Goal: Task Accomplishment & Management: Manage account settings

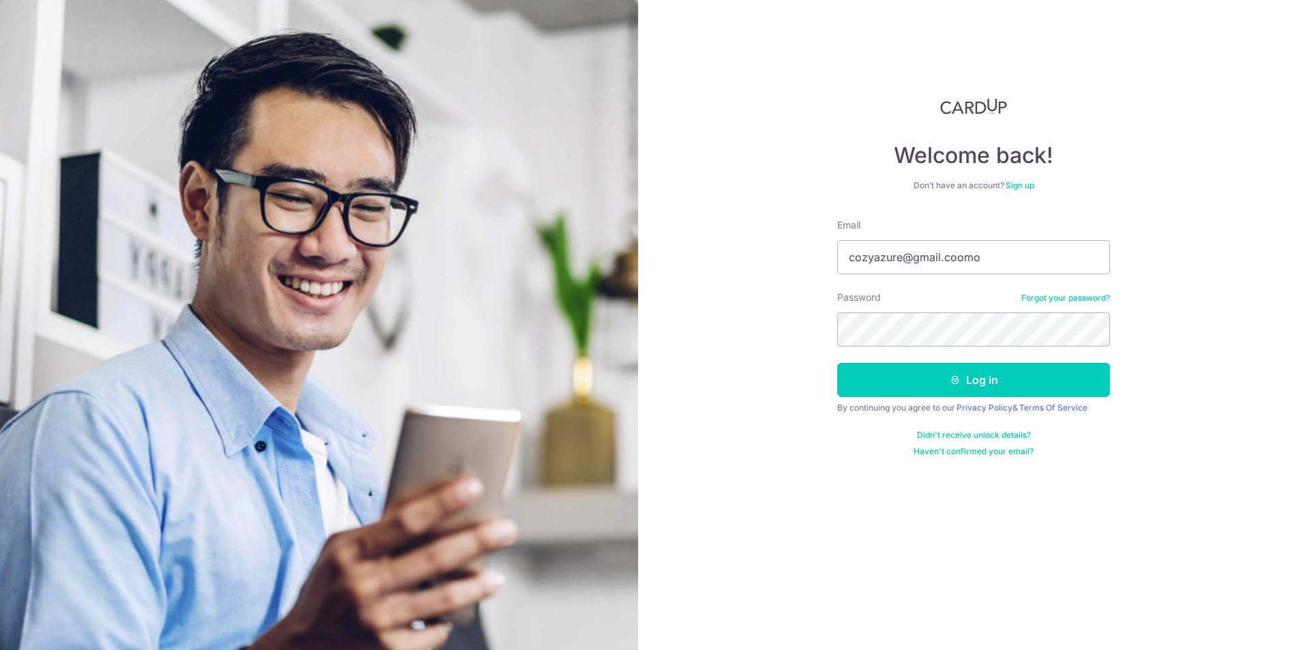
type input "cozyazure@gmail.coomo"
click at [837, 363] on button "Log in" at bounding box center [973, 380] width 273 height 34
